Goal: Task Accomplishment & Management: Use online tool/utility

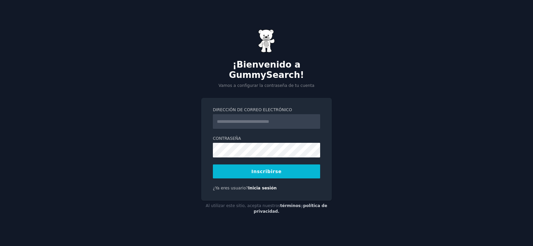
click at [218, 118] on input "Dirección de correo electrónico" at bounding box center [266, 121] width 107 height 15
type input "**********"
click at [270, 169] on font "Inscribirse" at bounding box center [266, 171] width 30 height 5
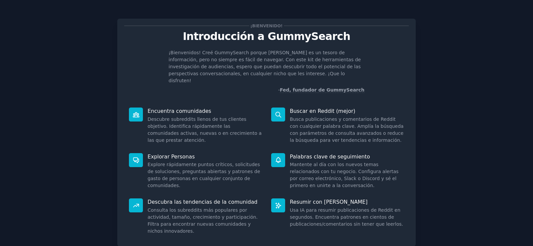
click at [441, 59] on div "¡Bienvenido! Introducción a GummySearch ¡Bienvenidos! Creé GummySearch porque […" at bounding box center [266, 147] width 514 height 277
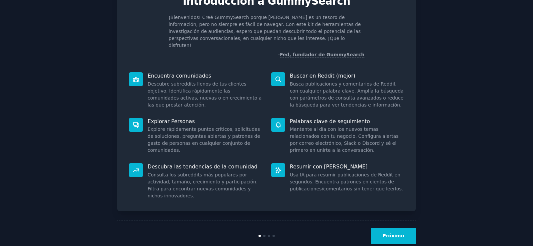
scroll to position [36, 0]
click at [393, 233] on font "Próximo" at bounding box center [393, 235] width 22 height 5
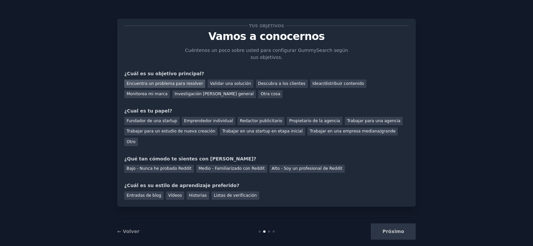
click at [168, 84] on font "Encuentra un problema para resolver" at bounding box center [165, 83] width 76 height 5
click at [321, 83] on font "Idear/distribuir contenido" at bounding box center [338, 83] width 52 height 5
click at [175, 84] on font "Encuentra un problema para resolver" at bounding box center [165, 83] width 76 height 5
click at [213, 120] on font "Emprendedor individual" at bounding box center [208, 121] width 49 height 5
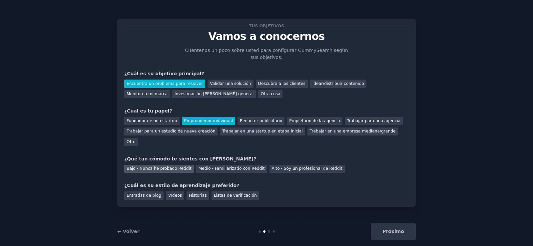
drag, startPoint x: 167, startPoint y: 157, endPoint x: 175, endPoint y: 158, distance: 8.1
click at [168, 166] on font "Bajo - Nunca he probado Reddit" at bounding box center [159, 168] width 65 height 5
click at [170, 193] on font "Vídeos" at bounding box center [175, 195] width 14 height 5
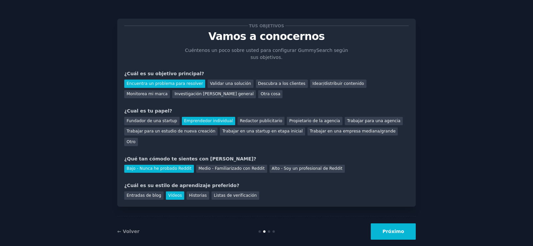
click at [392, 229] on font "Próximo" at bounding box center [393, 231] width 22 height 5
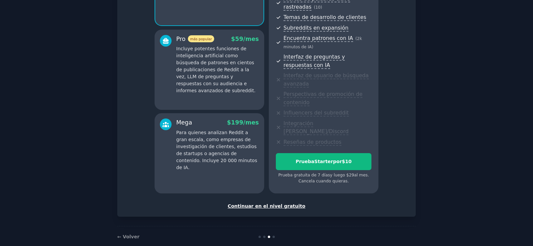
scroll to position [117, 0]
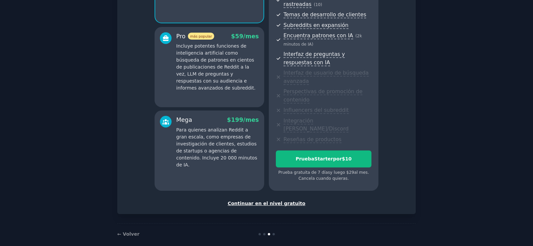
click at [271, 201] on font "Continuar en el nivel gratuito" at bounding box center [266, 203] width 78 height 5
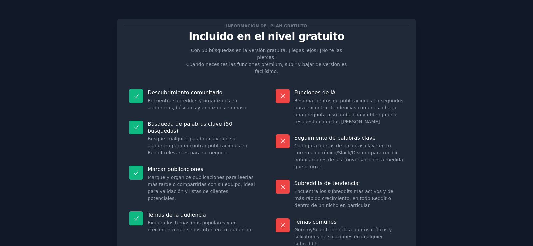
scroll to position [34, 0]
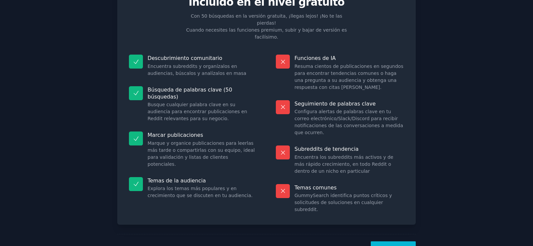
click at [393, 246] on font "¡Vamos!" at bounding box center [393, 249] width 22 height 5
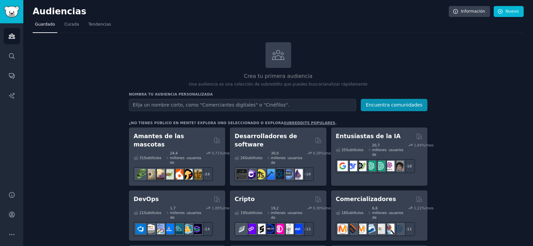
click at [156, 104] on input "text" at bounding box center [242, 105] width 227 height 12
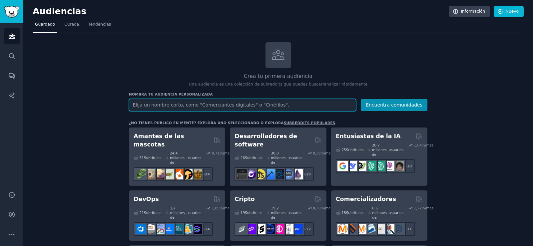
drag, startPoint x: 142, startPoint y: 103, endPoint x: 148, endPoint y: 104, distance: 6.1
click at [143, 103] on input "text" at bounding box center [242, 105] width 227 height 12
click at [191, 105] on input "Postres tradicionales de un pais especifico" at bounding box center [242, 105] width 227 height 12
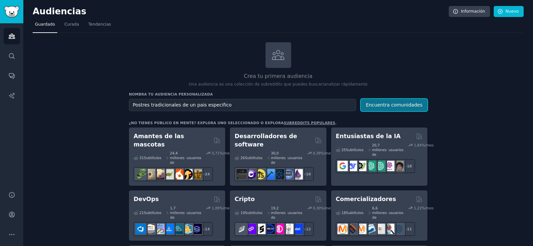
click at [395, 103] on font "Encuentra comunidades" at bounding box center [394, 104] width 57 height 5
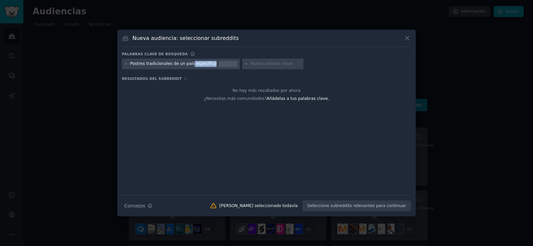
drag, startPoint x: 204, startPoint y: 63, endPoint x: 186, endPoint y: 65, distance: 18.1
click at [186, 65] on font "Postres tradicionales de un país específico" at bounding box center [173, 63] width 87 height 5
click at [403, 37] on button at bounding box center [407, 38] width 8 height 8
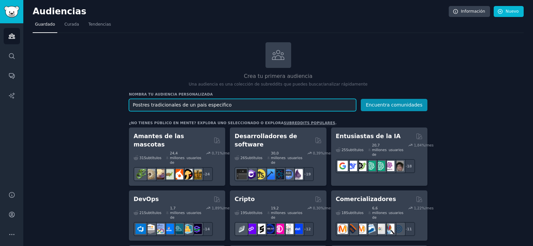
drag, startPoint x: 219, startPoint y: 104, endPoint x: 182, endPoint y: 107, distance: 37.1
click at [182, 107] on input "Postres tradicionales de un pais especifico" at bounding box center [242, 105] width 227 height 12
type input "Postres tradicionales de Colombia"
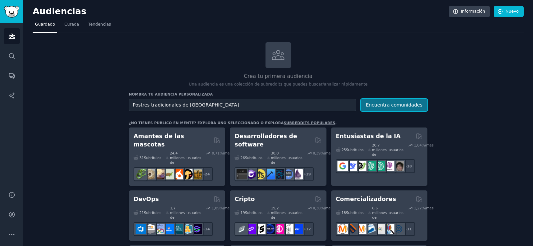
click at [381, 103] on font "Encuentra comunidades" at bounding box center [394, 104] width 57 height 5
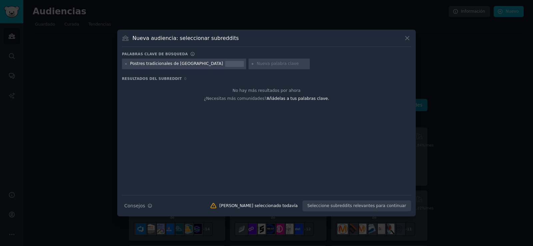
click at [406, 38] on icon at bounding box center [407, 38] width 7 height 7
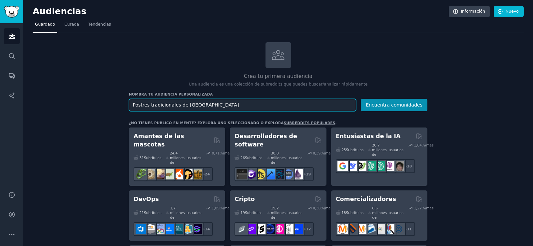
drag, startPoint x: 204, startPoint y: 106, endPoint x: 131, endPoint y: 105, distance: 73.3
click at [131, 105] on input "Postres tradicionales de Colombia" at bounding box center [242, 105] width 227 height 12
drag, startPoint x: 148, startPoint y: 105, endPoint x: 132, endPoint y: 104, distance: 16.0
click at [130, 104] on input "Comida típica Colombiana" at bounding box center [242, 105] width 227 height 12
drag, startPoint x: 156, startPoint y: 107, endPoint x: 160, endPoint y: 120, distance: 14.0
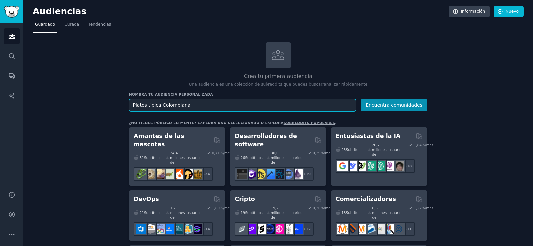
click at [156, 107] on input "Platos típica Colombiana" at bounding box center [242, 105] width 227 height 12
click at [186, 106] on input "Platos típicos Colombiana" at bounding box center [242, 105] width 227 height 12
type input "Platos típicos Colombianos"
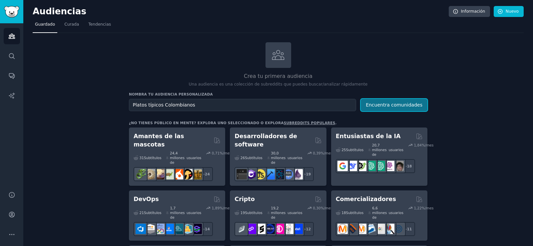
click at [382, 103] on font "Encuentra comunidades" at bounding box center [394, 104] width 57 height 5
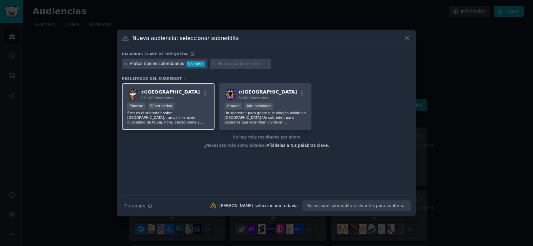
click at [181, 104] on div "Enorme Súper activo" at bounding box center [168, 107] width 82 height 8
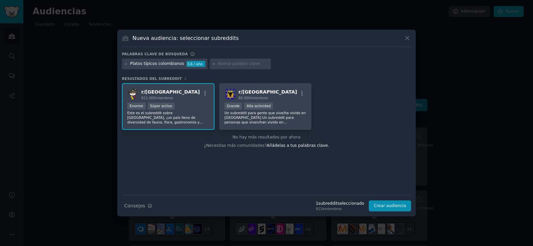
click at [145, 115] on font "Este es el subreddit sobre Colombia, ¡un país lleno de diversidad de fauna, flo…" at bounding box center [167, 143] width 80 height 65
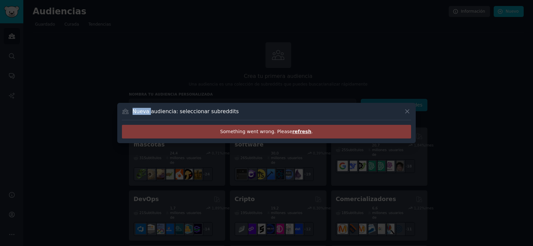
click at [145, 115] on div "Nueva audiencia: seleccionar subreddits" at bounding box center [266, 114] width 289 height 13
click at [406, 110] on icon at bounding box center [407, 112] width 4 height 4
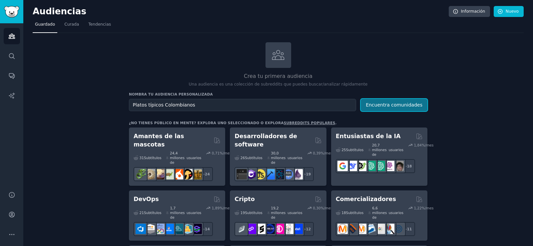
click at [388, 104] on font "Encuentra comunidades" at bounding box center [394, 104] width 57 height 5
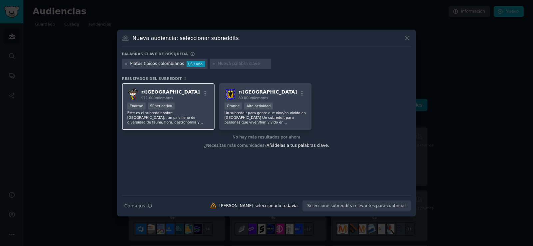
click at [131, 92] on img at bounding box center [133, 95] width 12 height 12
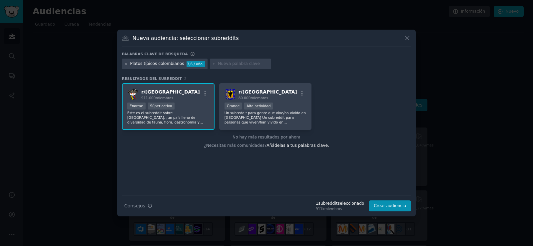
click at [173, 117] on font "Este es el subreddit sobre Colombia, ¡un país lleno de diversidad de fauna, flo…" at bounding box center [167, 143] width 80 height 65
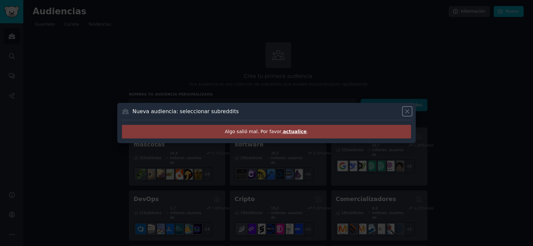
click at [408, 109] on icon at bounding box center [407, 111] width 7 height 7
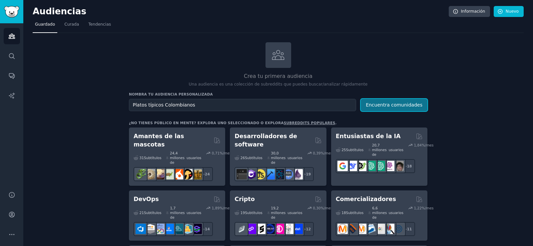
click at [404, 102] on button "Encuentra comunidades" at bounding box center [394, 105] width 67 height 12
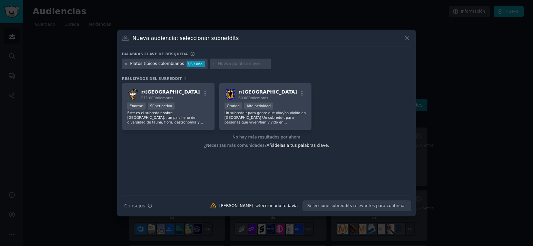
click at [406, 39] on icon at bounding box center [407, 38] width 7 height 7
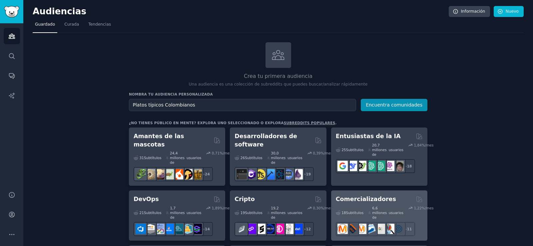
click at [389, 203] on div "18 Subtítulos ​ 6,6 millones de usuarios 1,22 %/mes + 11" at bounding box center [379, 219] width 87 height 33
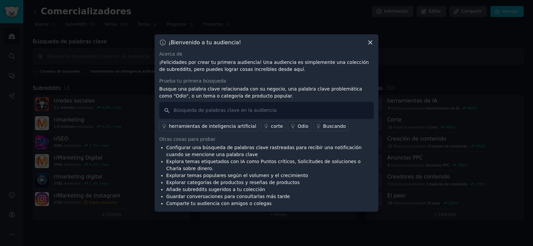
click at [369, 41] on icon at bounding box center [370, 42] width 7 height 7
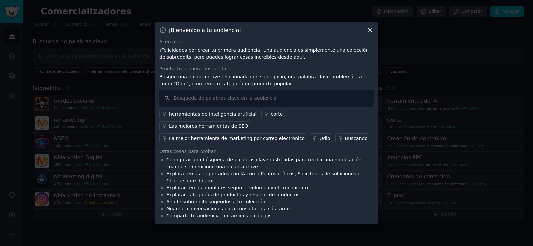
click at [370, 32] on icon at bounding box center [370, 31] width 4 height 4
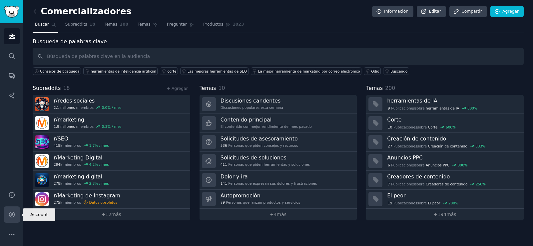
click at [12, 214] on icon "Barra lateral" at bounding box center [11, 214] width 7 height 7
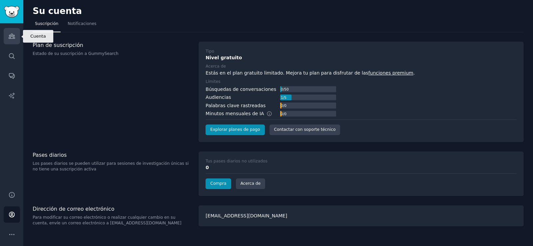
click at [11, 38] on icon "Barra lateral" at bounding box center [11, 36] width 7 height 7
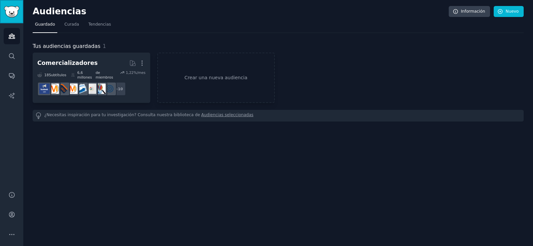
click at [11, 12] on img "Barra lateral" at bounding box center [11, 12] width 15 height 12
click at [44, 24] on font "Guardado" at bounding box center [45, 24] width 20 height 5
click at [201, 113] on font "Audiencias seleccionadas" at bounding box center [227, 115] width 52 height 5
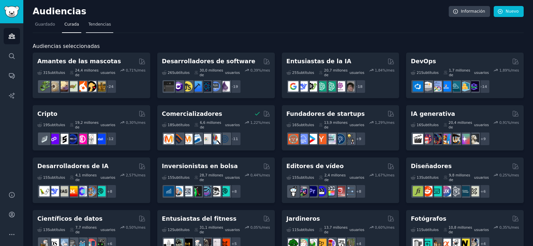
click at [99, 25] on font "Tendencias" at bounding box center [99, 24] width 23 height 5
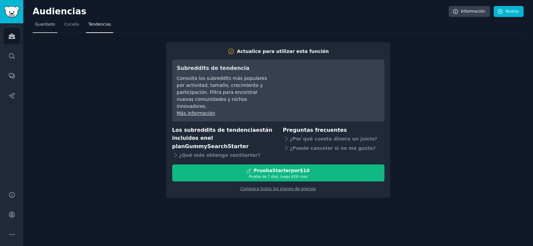
click at [46, 24] on font "Guardado" at bounding box center [45, 24] width 20 height 5
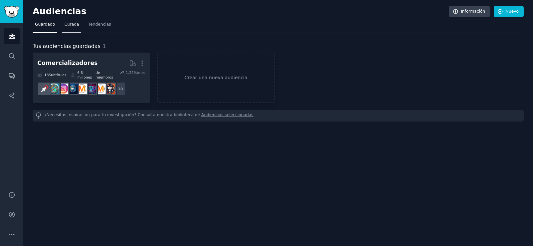
click at [68, 24] on font "Curada" at bounding box center [71, 24] width 15 height 5
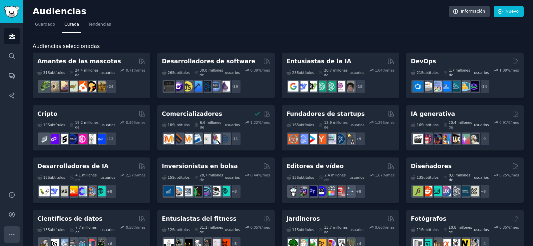
click at [13, 233] on icon "Barra lateral" at bounding box center [11, 234] width 7 height 7
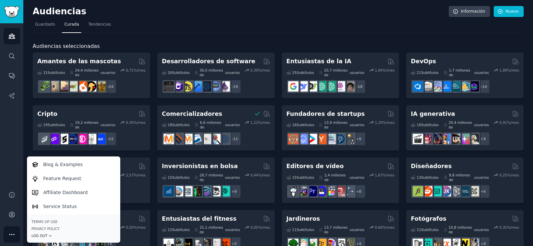
click at [43, 237] on div "Log Out →" at bounding box center [74, 235] width 84 height 5
